Goal: Information Seeking & Learning: Learn about a topic

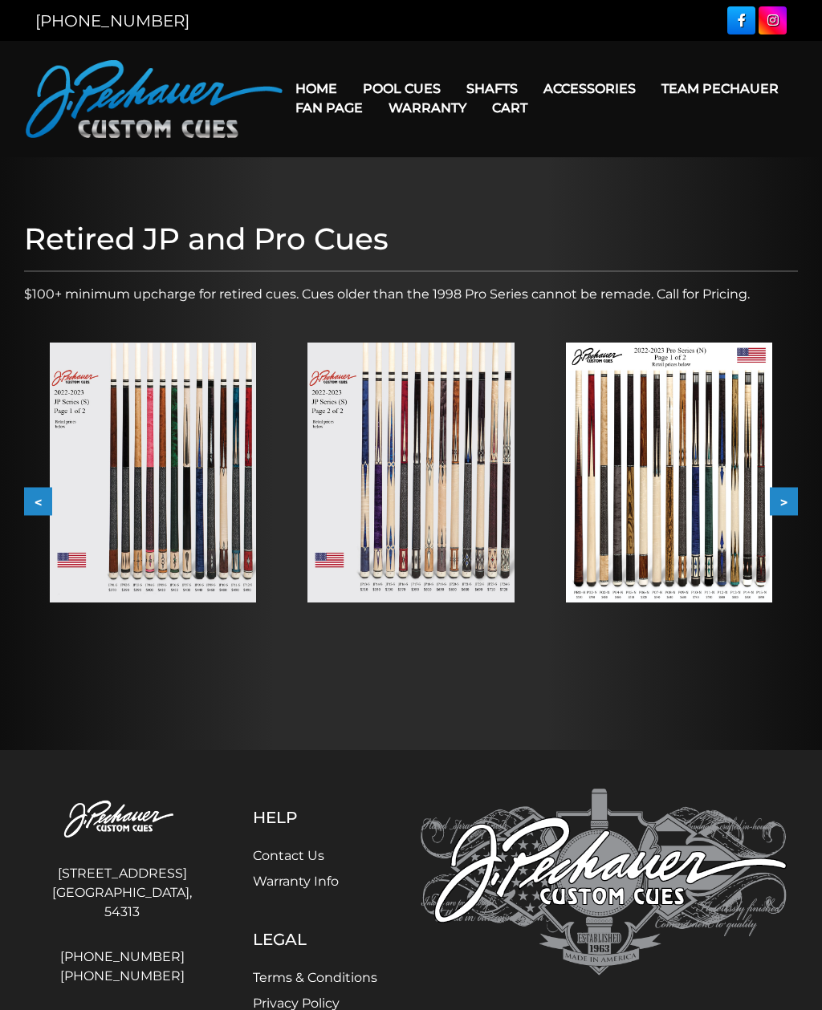
click at [708, 464] on img at bounding box center [669, 473] width 206 height 260
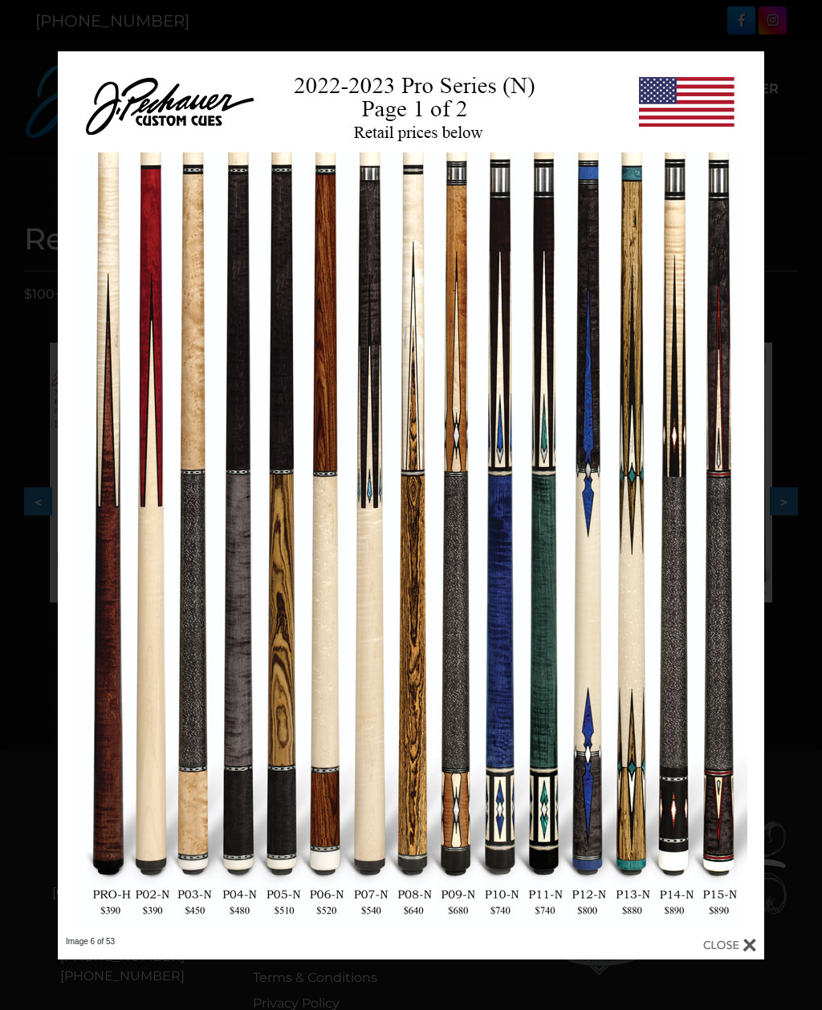
click at [745, 503] on link at bounding box center [605, 493] width 318 height 885
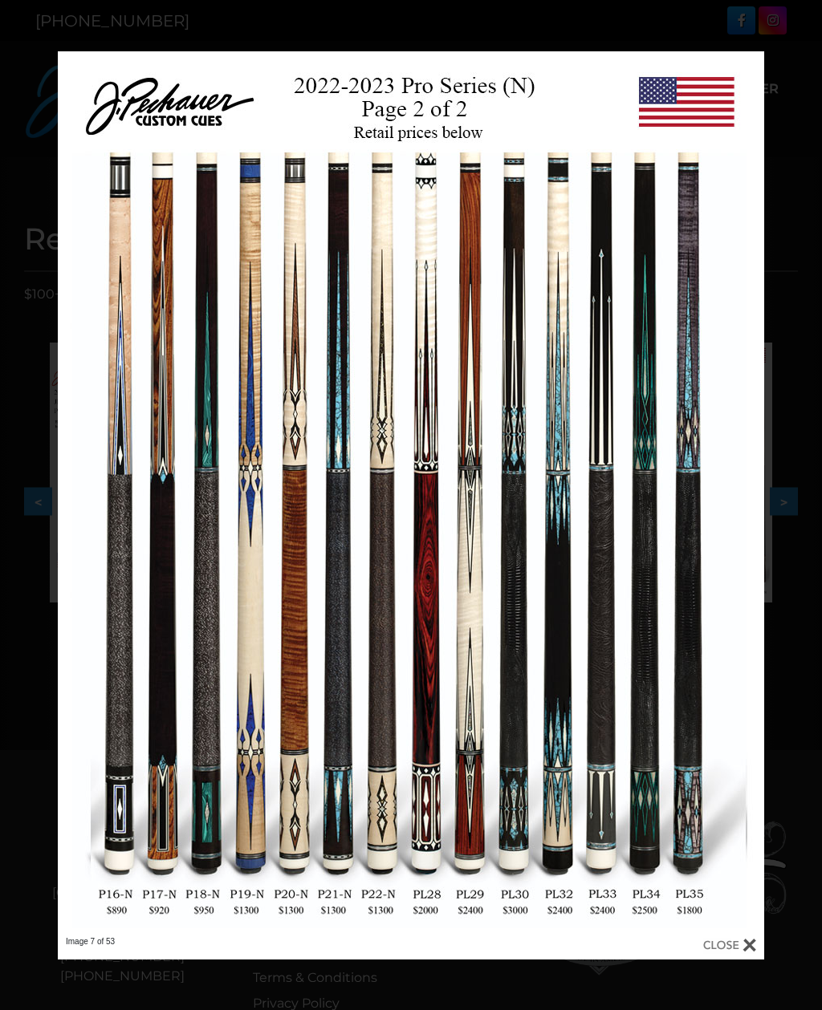
click at [752, 487] on link at bounding box center [605, 493] width 318 height 885
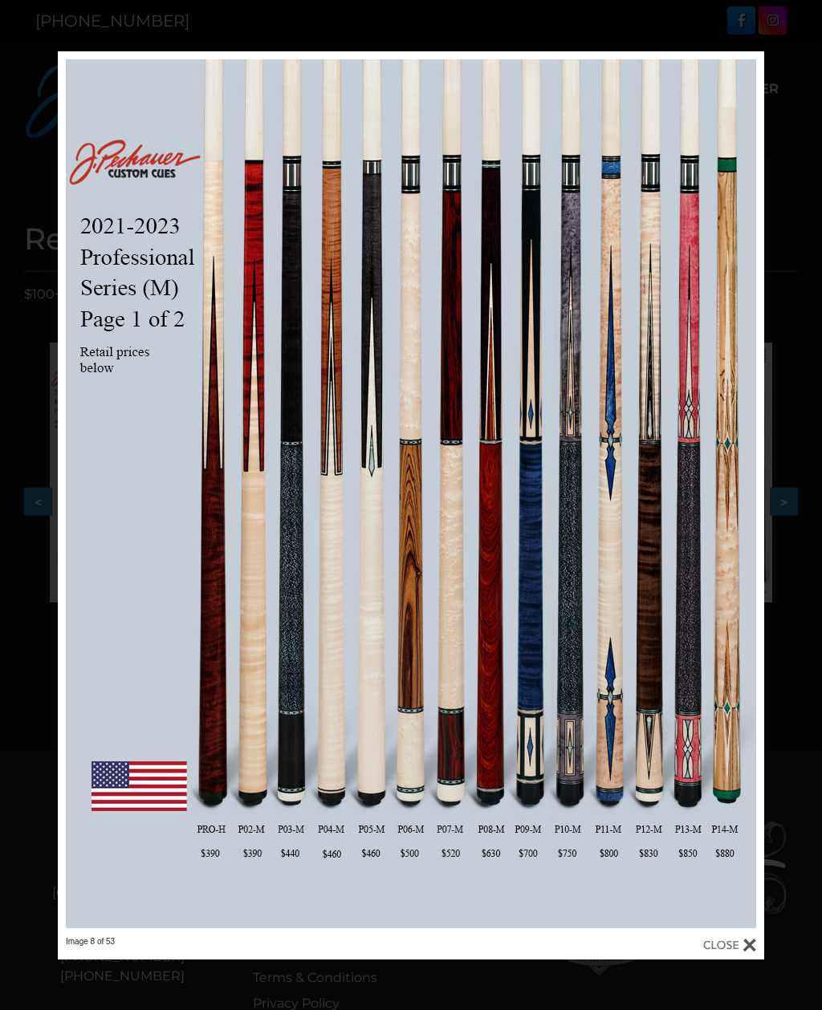
click at [741, 499] on link at bounding box center [605, 493] width 318 height 885
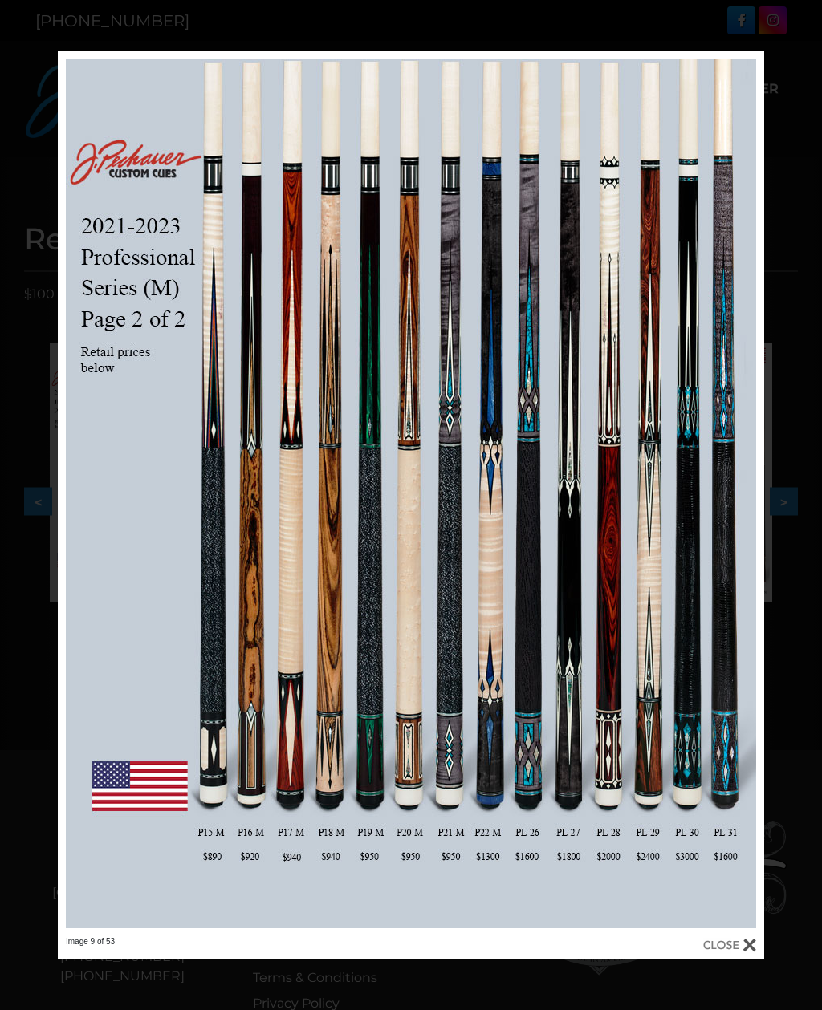
click at [54, 453] on div "Image 9 of 53" at bounding box center [411, 505] width 822 height 908
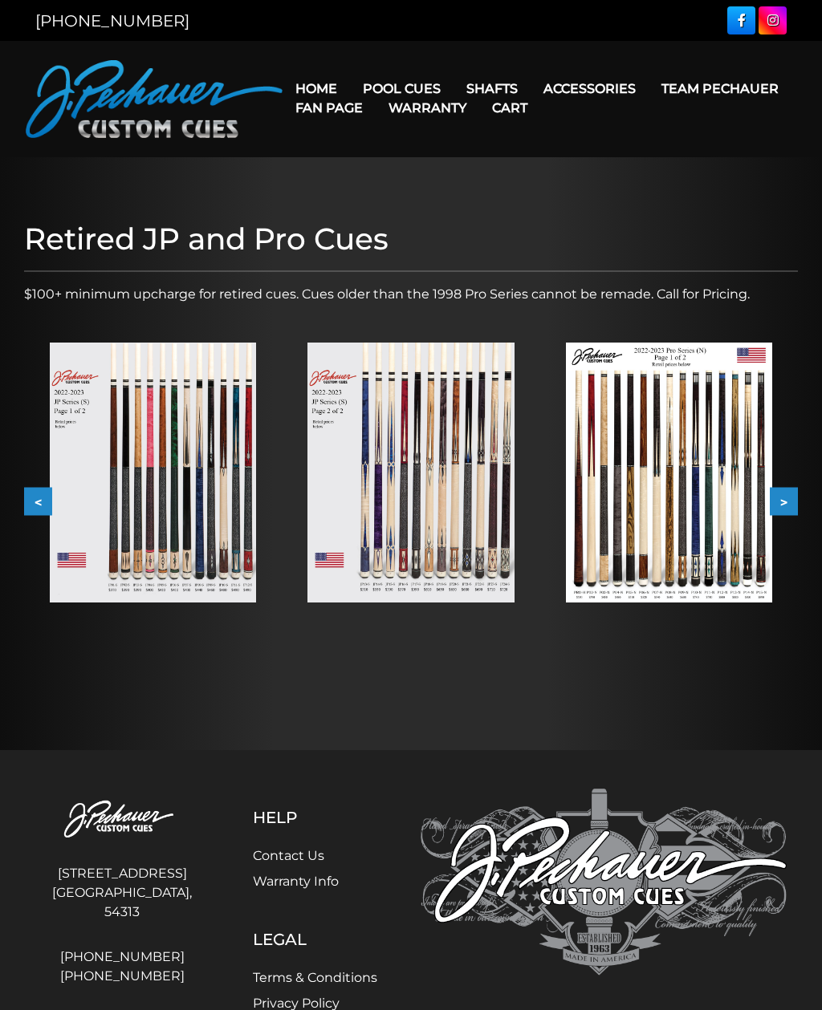
click at [696, 462] on img at bounding box center [669, 473] width 206 height 260
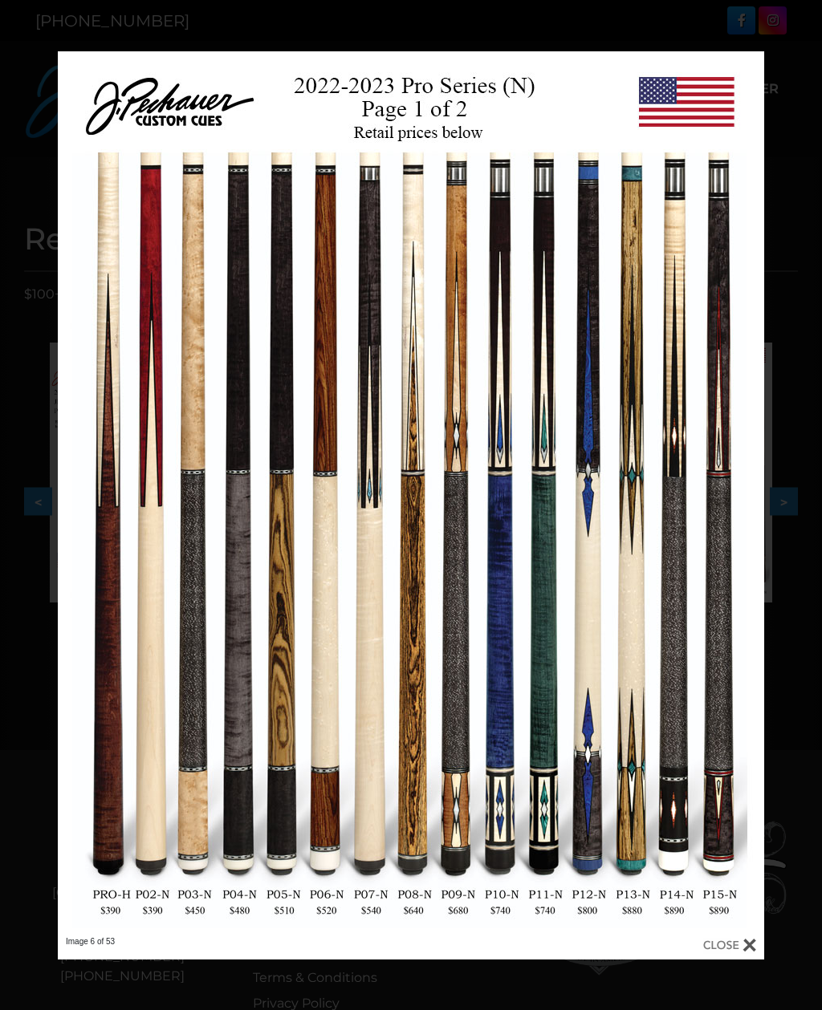
click at [754, 457] on link at bounding box center [605, 493] width 318 height 885
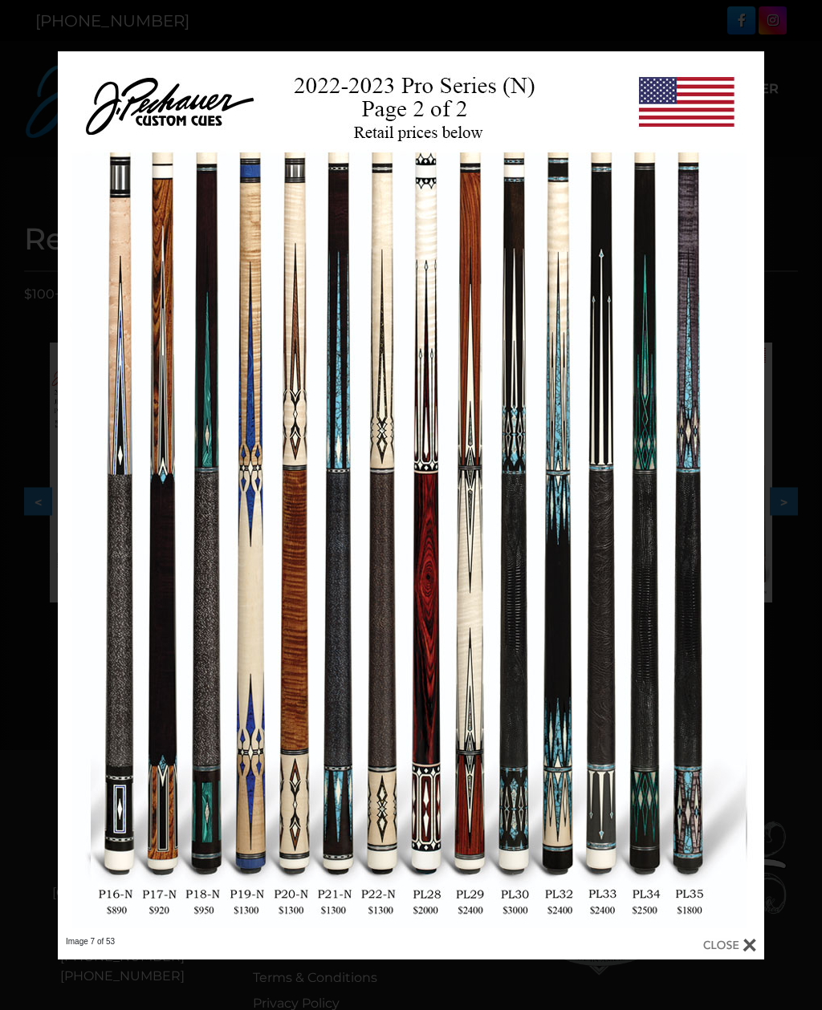
click at [747, 486] on link at bounding box center [605, 493] width 318 height 885
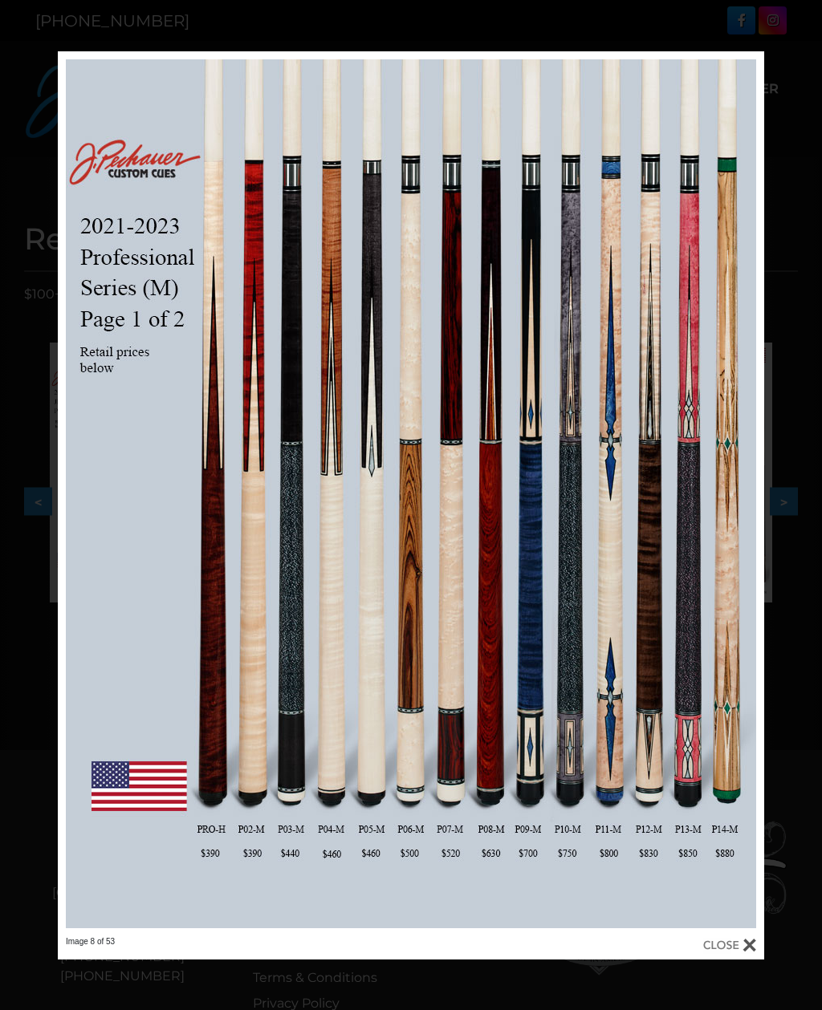
click at [748, 486] on link at bounding box center [605, 493] width 318 height 885
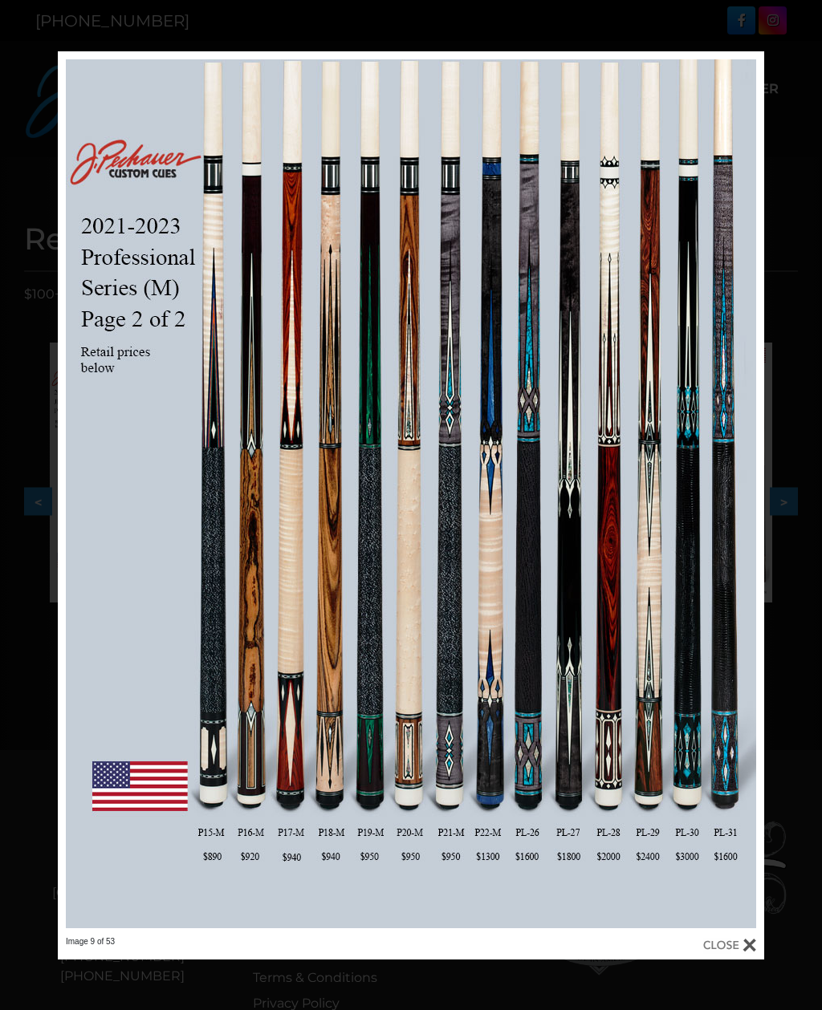
click at [743, 487] on link at bounding box center [605, 493] width 318 height 885
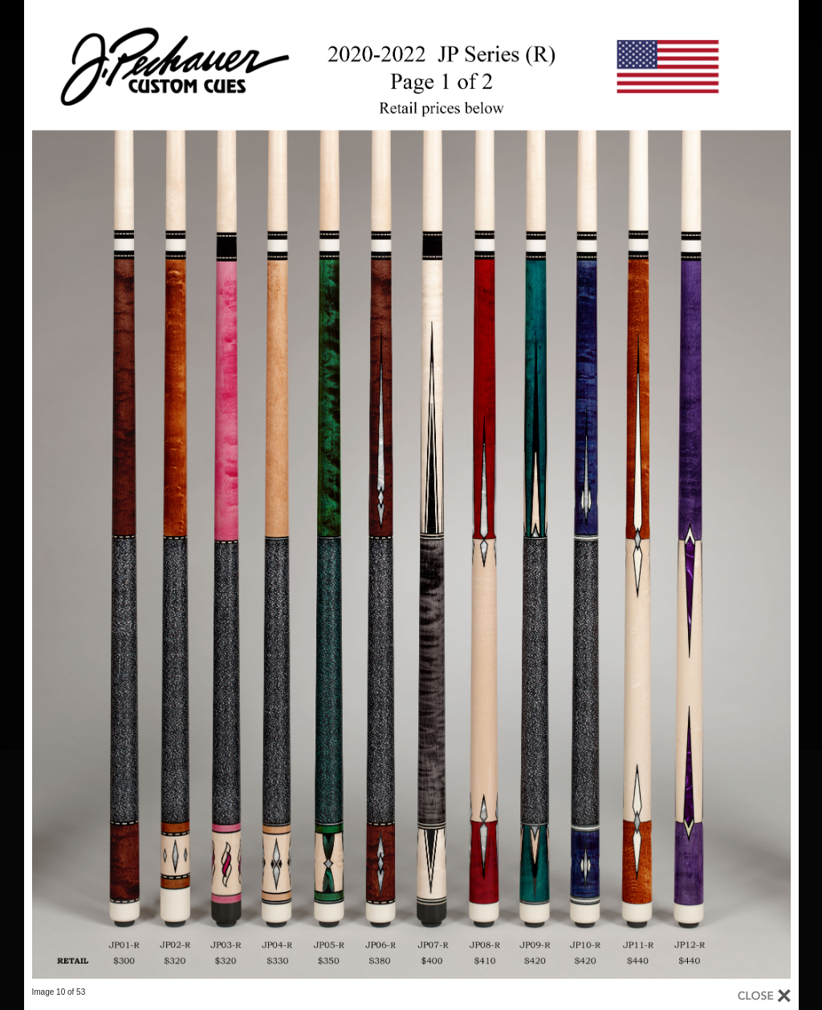
click at [770, 497] on link at bounding box center [623, 493] width 348 height 987
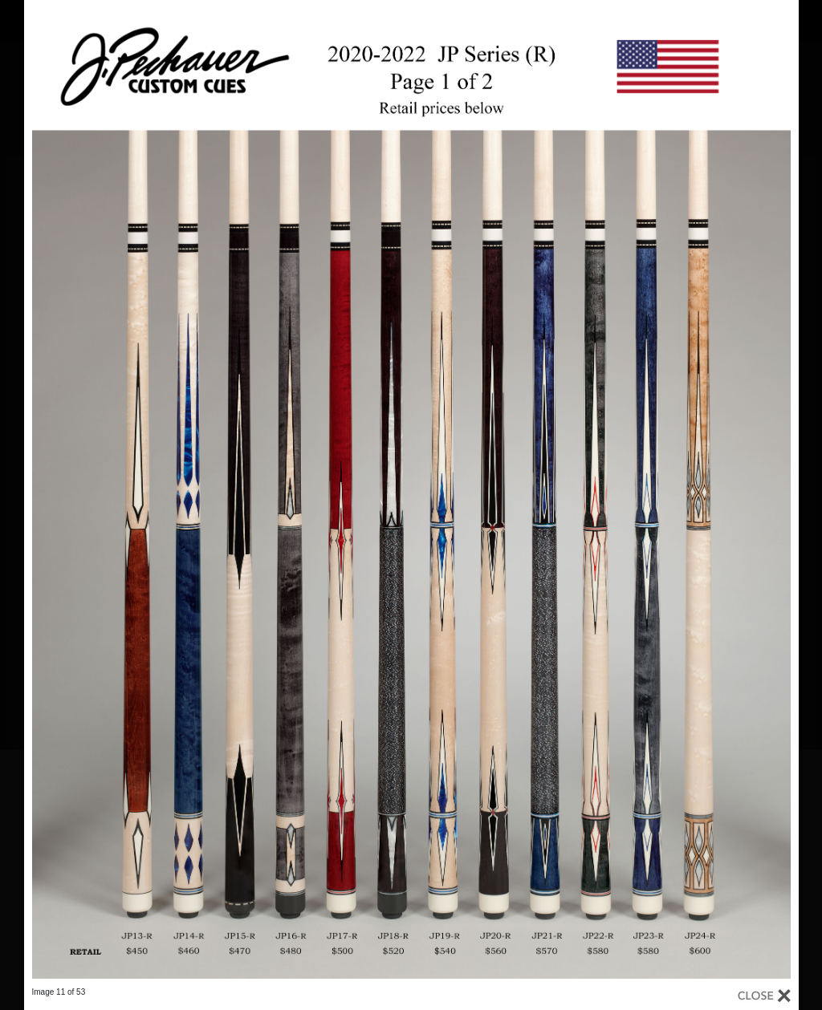
click at [773, 489] on link at bounding box center [623, 493] width 348 height 987
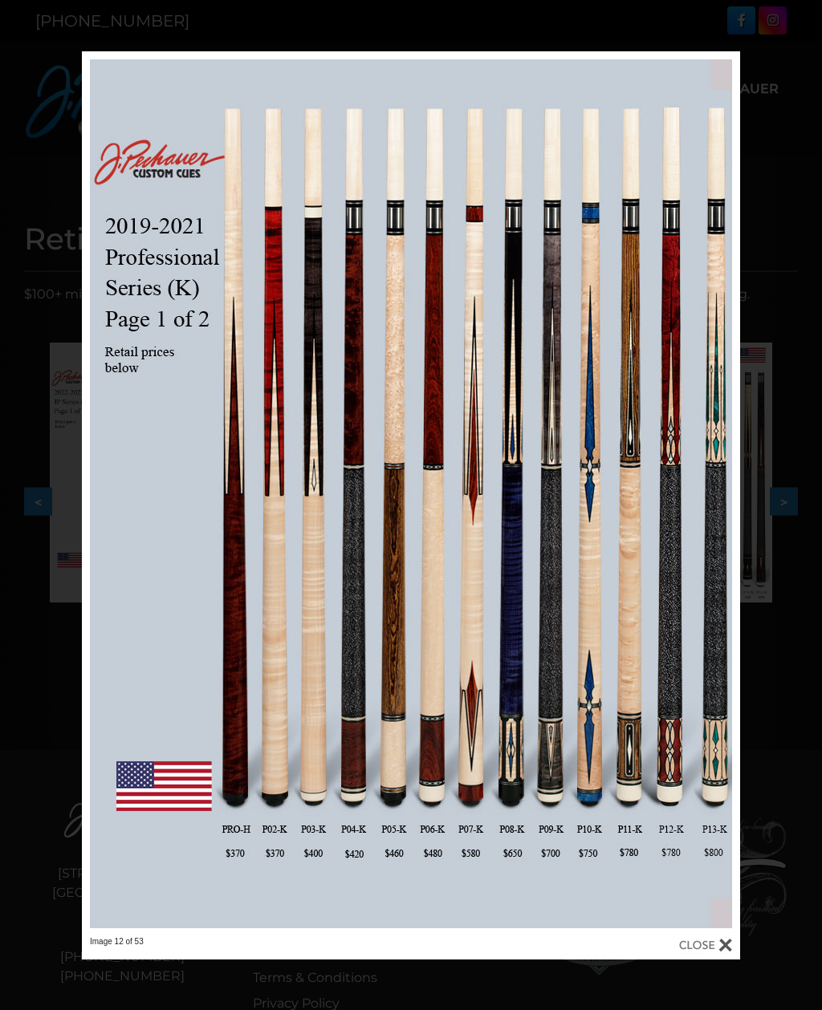
click at [717, 490] on link at bounding box center [592, 493] width 296 height 885
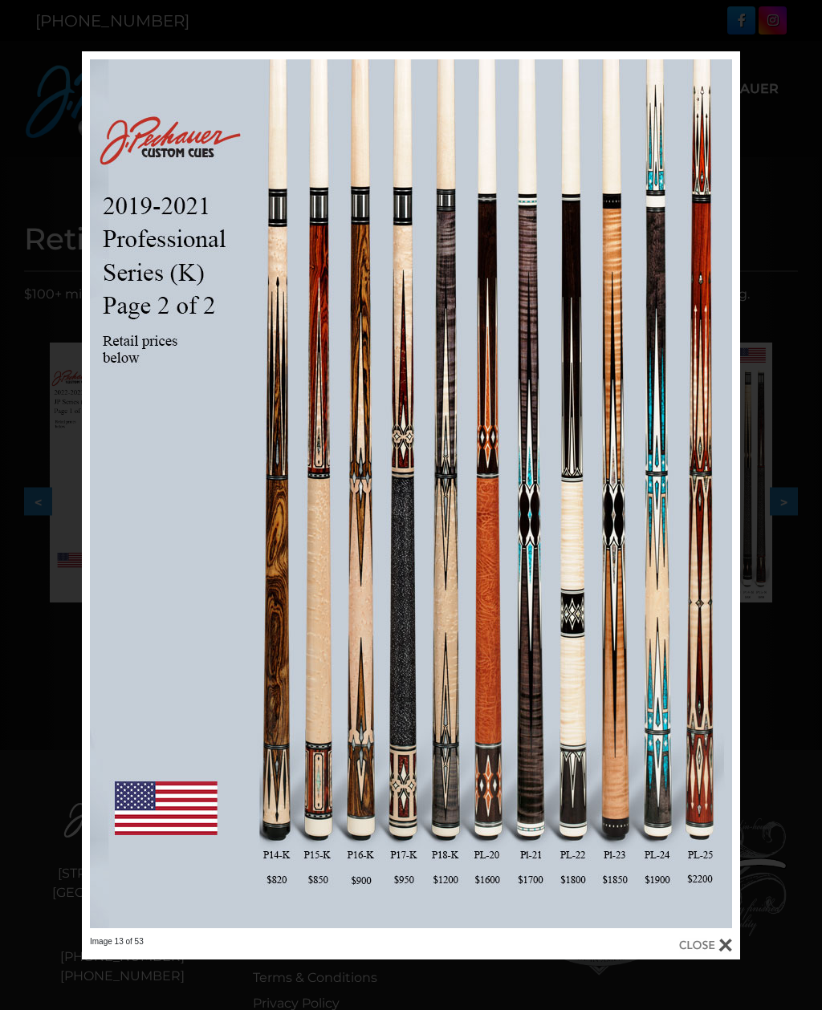
click at [720, 489] on link at bounding box center [592, 493] width 296 height 885
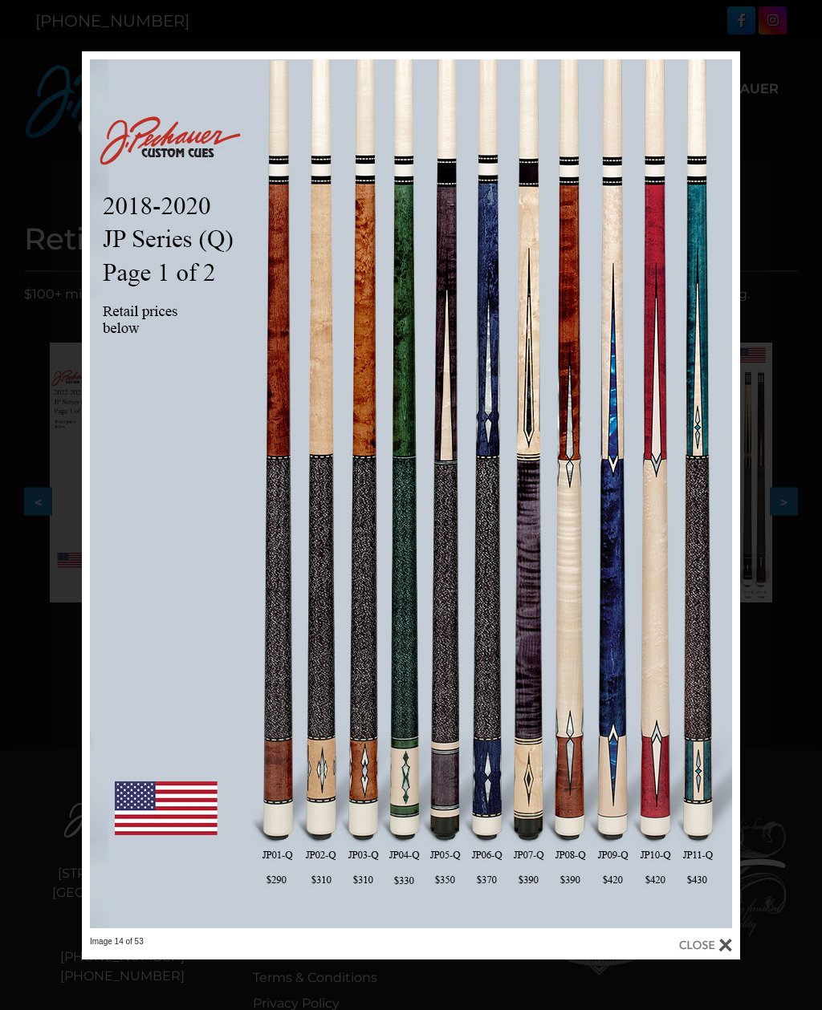
click at [716, 495] on link at bounding box center [592, 493] width 296 height 885
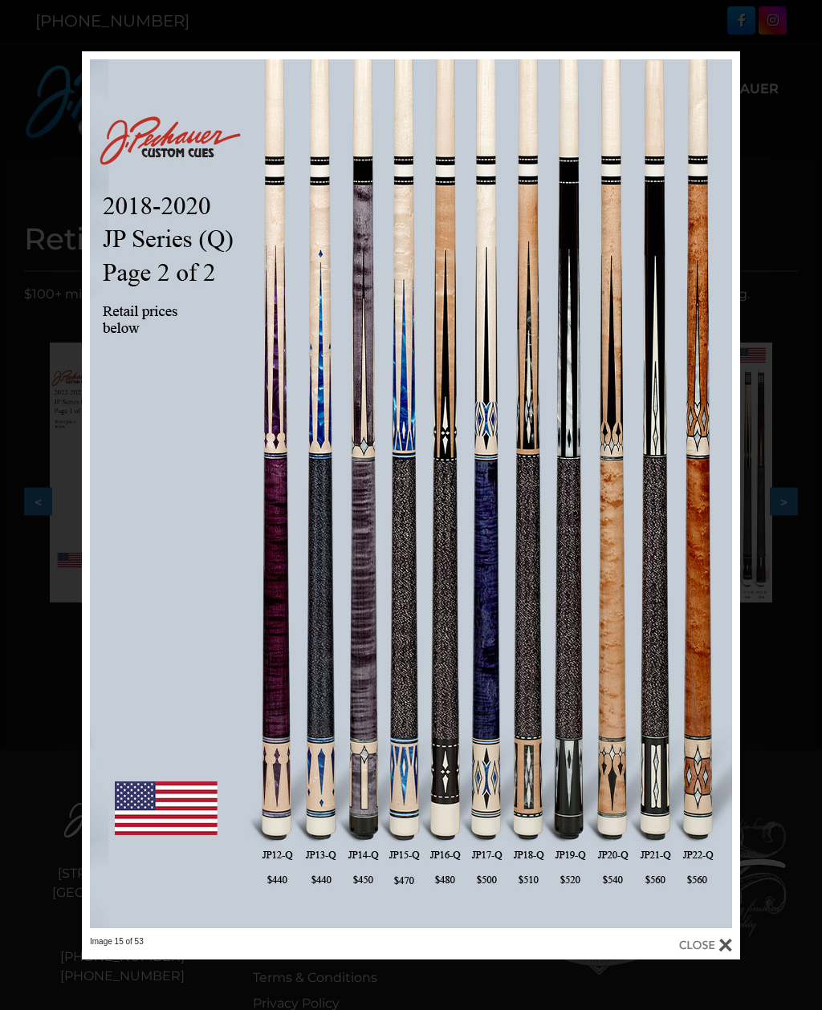
click at [716, 489] on link at bounding box center [592, 493] width 296 height 885
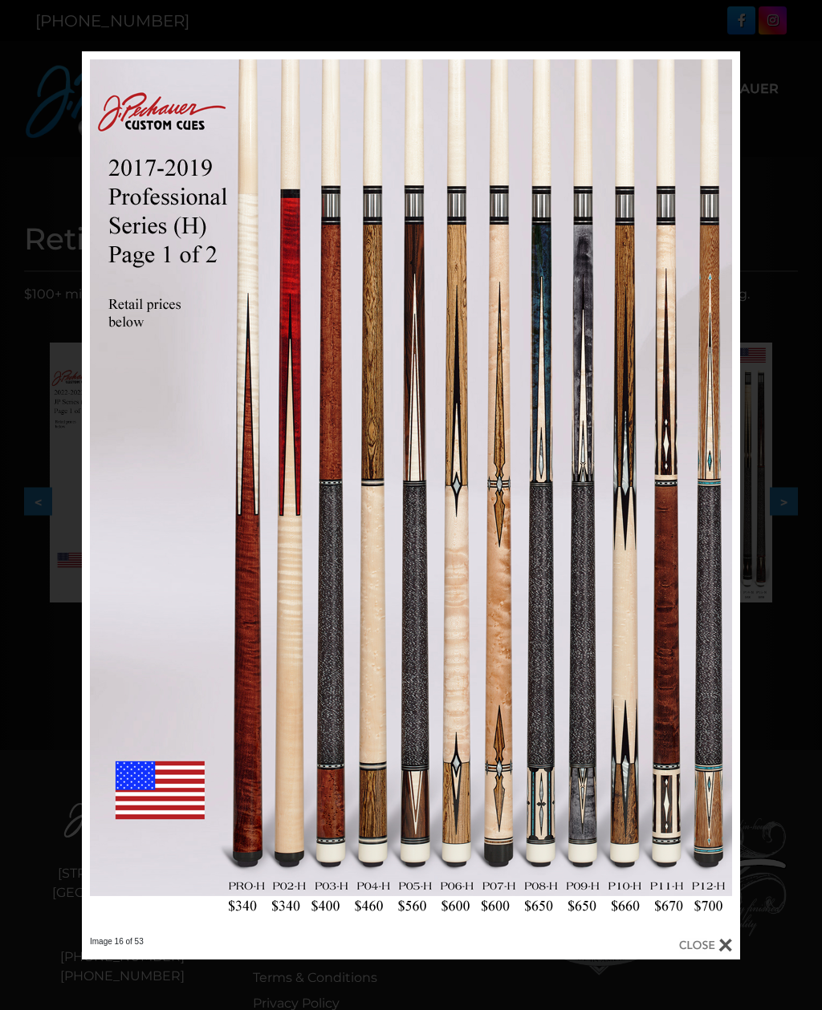
click at [716, 494] on link at bounding box center [592, 493] width 296 height 885
